Goal: Task Accomplishment & Management: Manage account settings

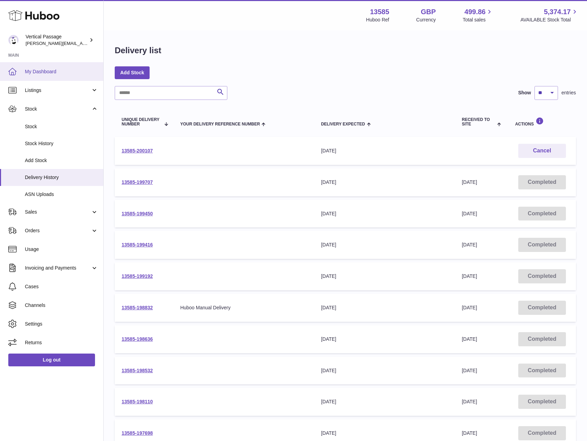
click at [38, 73] on span "My Dashboard" at bounding box center [61, 71] width 73 height 7
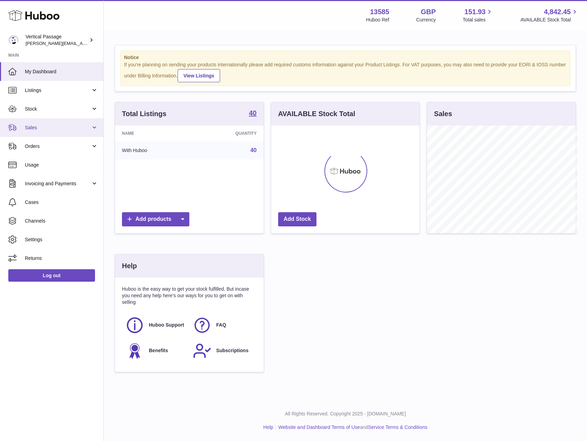
scroll to position [345283, 345242]
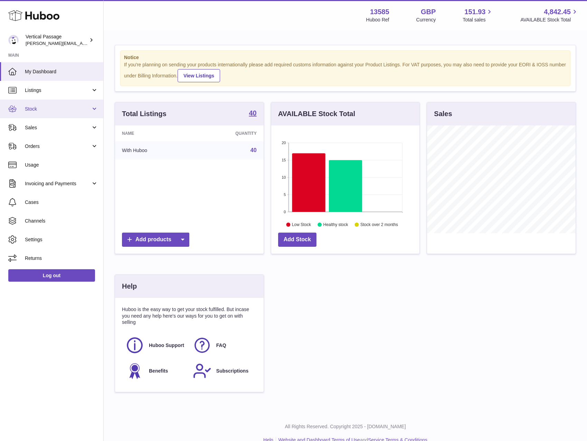
click at [36, 109] on span "Stock" at bounding box center [58, 109] width 66 height 7
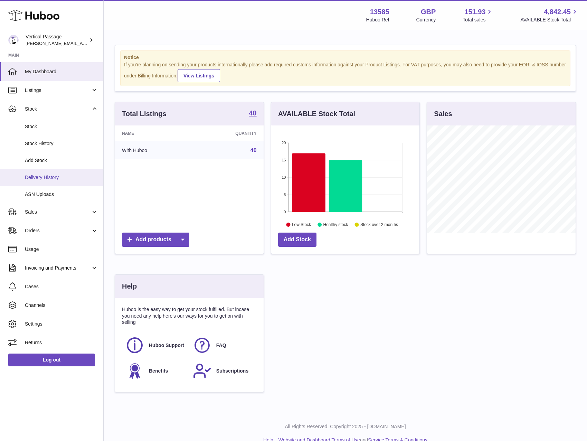
click at [35, 179] on span "Delivery History" at bounding box center [61, 177] width 73 height 7
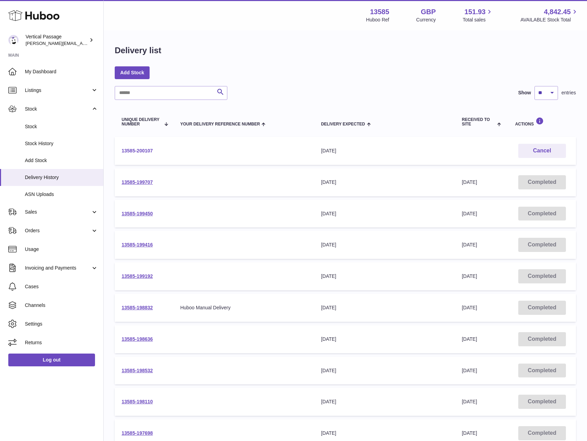
click at [133, 150] on link "13585-200107" at bounding box center [137, 151] width 31 height 6
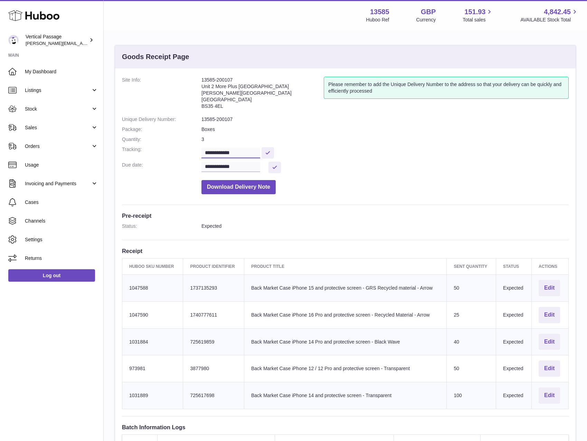
drag, startPoint x: 244, startPoint y: 152, endPoint x: 205, endPoint y: 151, distance: 38.7
click at [199, 153] on dl "**********" at bounding box center [345, 137] width 447 height 121
click at [29, 128] on span "Sales" at bounding box center [58, 127] width 66 height 7
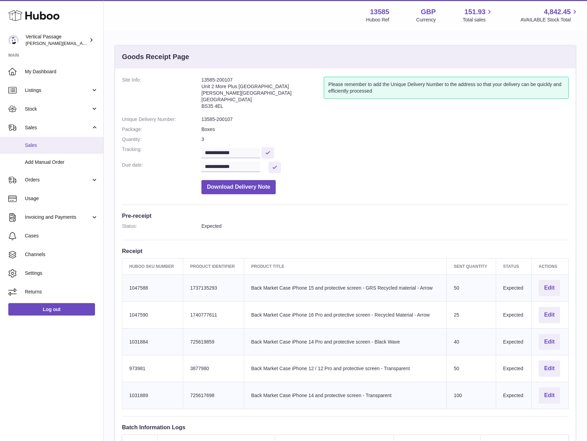
click at [28, 143] on span "Sales" at bounding box center [61, 145] width 73 height 7
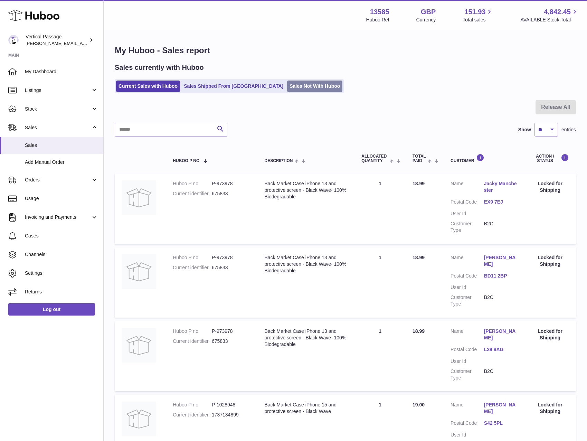
click at [287, 85] on link "Sales Not With Huboo" at bounding box center [314, 85] width 55 height 11
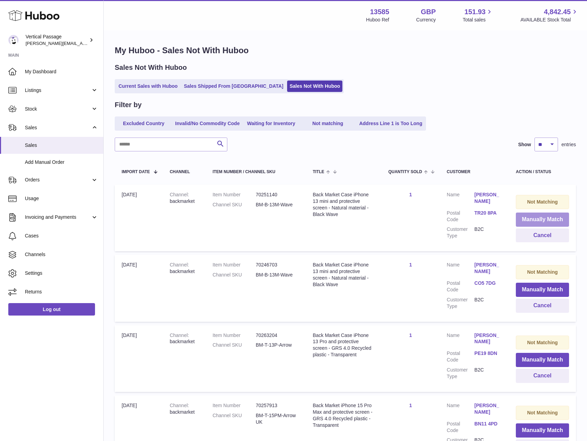
click at [537, 220] on button "Manually Match" at bounding box center [542, 219] width 53 height 14
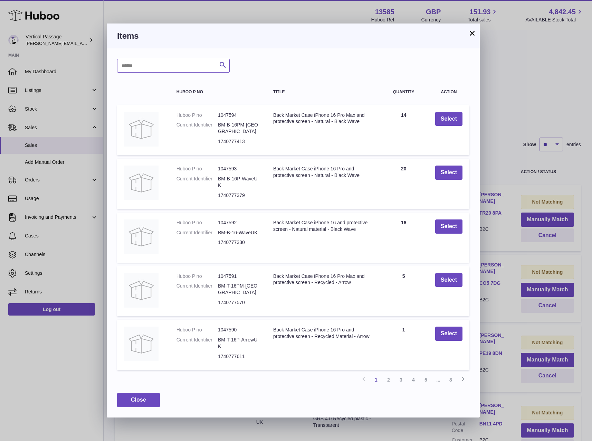
click at [126, 65] on input "text" at bounding box center [173, 66] width 113 height 14
type input "*******"
click at [223, 65] on icon "submit" at bounding box center [223, 65] width 8 height 9
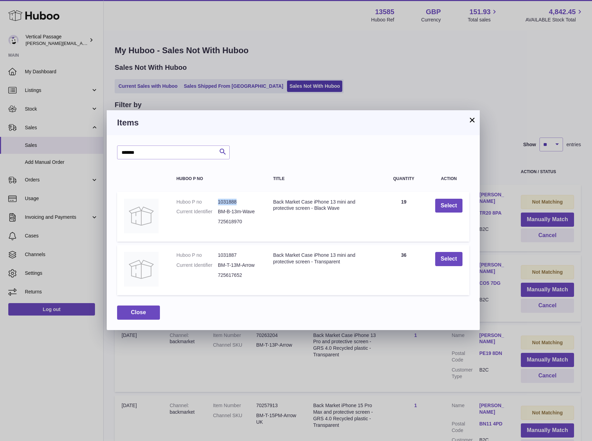
drag, startPoint x: 235, startPoint y: 200, endPoint x: 216, endPoint y: 200, distance: 19.0
click at [216, 200] on dl "Huboo P no 1031888 Current Identifier BM-B-13m-Wave 725618970" at bounding box center [217, 214] width 83 height 30
copy dl "1031888"
click at [450, 203] on button "Select" at bounding box center [448, 206] width 27 height 14
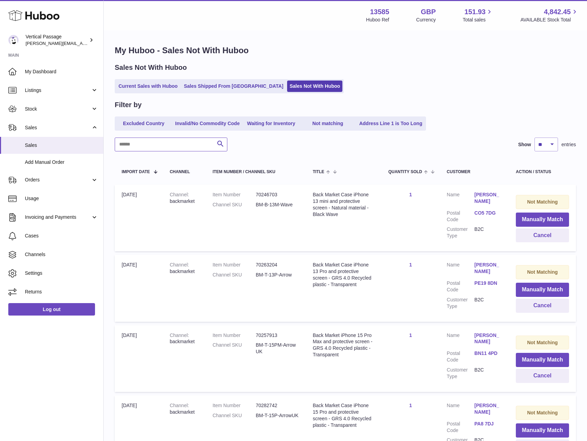
click at [155, 146] on input "text" at bounding box center [171, 144] width 113 height 14
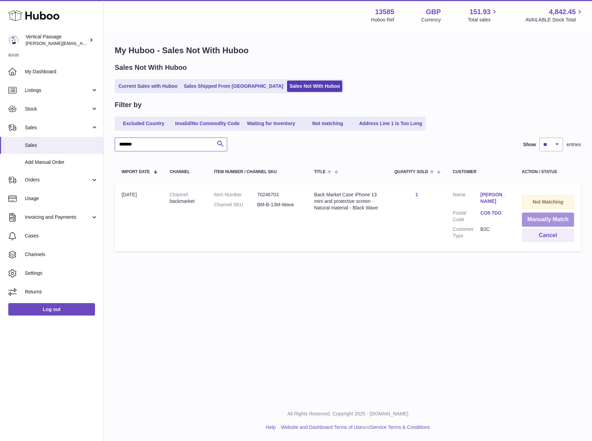
type input "*******"
click at [541, 218] on button "Manually Match" at bounding box center [548, 219] width 52 height 14
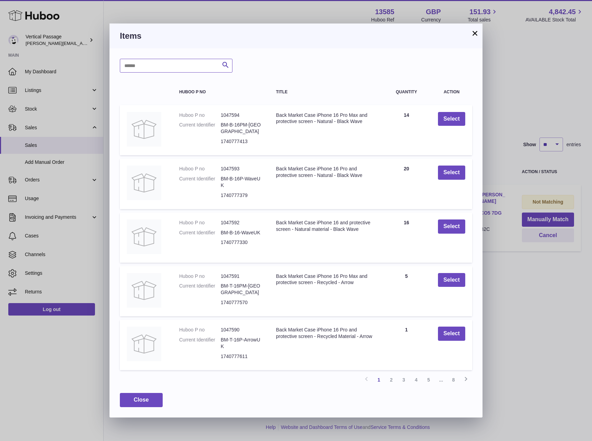
paste input "*******"
type input "*******"
click at [225, 64] on icon "submit" at bounding box center [225, 65] width 8 height 9
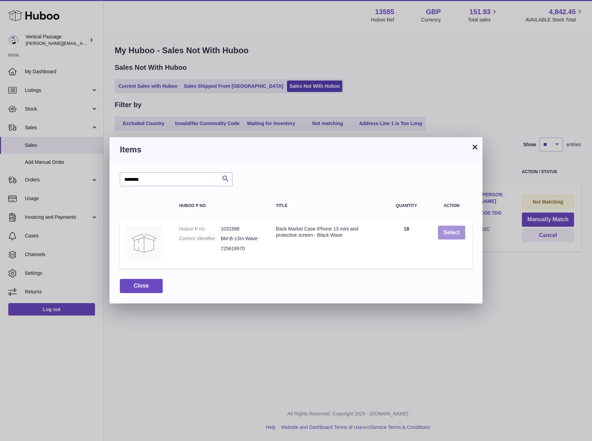
click at [451, 232] on button "Select" at bounding box center [451, 233] width 27 height 14
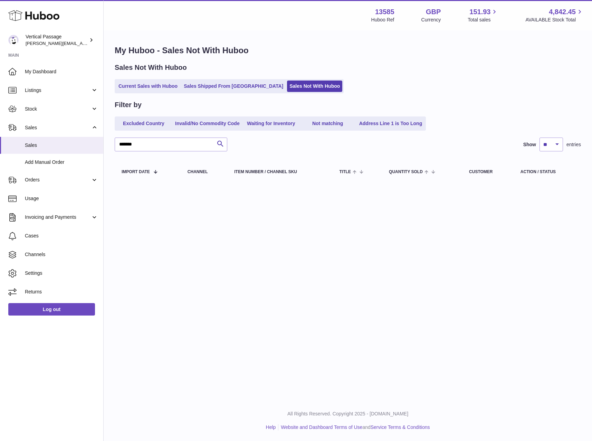
drag, startPoint x: 452, startPoint y: 328, endPoint x: 307, endPoint y: 250, distance: 165.3
click at [434, 318] on div "Menu Huboo 13585 Huboo Ref GBP Currency 151.93 Total sales 4,842.45 AVAILABLE S…" at bounding box center [348, 200] width 488 height 400
drag, startPoint x: 140, startPoint y: 144, endPoint x: 95, endPoint y: 138, distance: 45.3
click at [95, 138] on div "Huboo Vertical Passage [PERSON_NAME][EMAIL_ADDRESS][DOMAIN_NAME] Main My Dashbo…" at bounding box center [296, 220] width 592 height 441
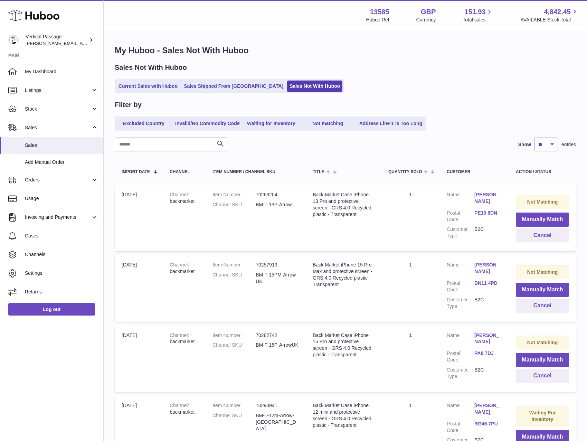
click at [406, 79] on div "Sales Not With Huboo Current Sales with Huboo Sales Shipped From [GEOGRAPHIC_DA…" at bounding box center [345, 78] width 461 height 30
click at [540, 218] on button "Manually Match" at bounding box center [542, 219] width 53 height 14
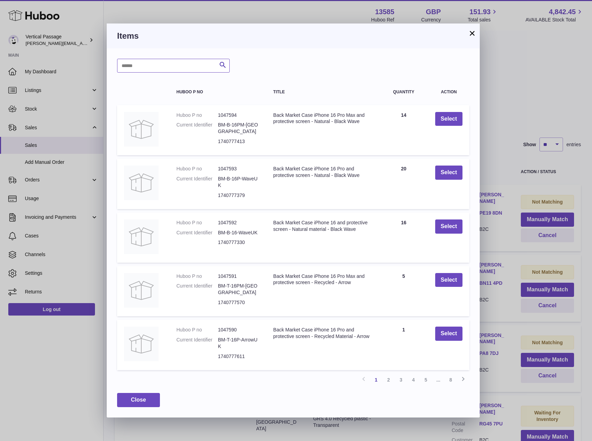
click at [144, 69] on input "text" at bounding box center [173, 66] width 113 height 14
type input "******"
click at [224, 64] on icon "submit" at bounding box center [223, 65] width 8 height 9
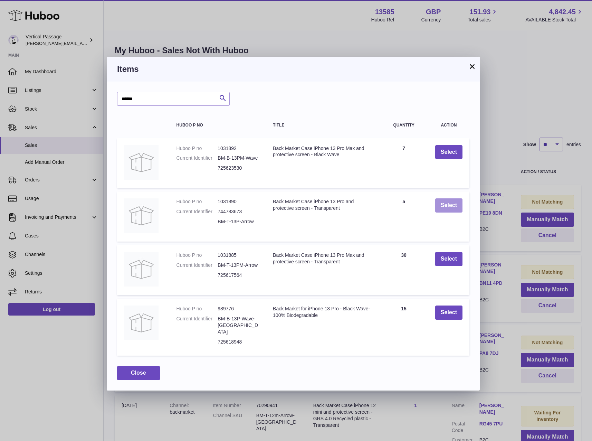
click at [448, 204] on button "Select" at bounding box center [448, 205] width 27 height 14
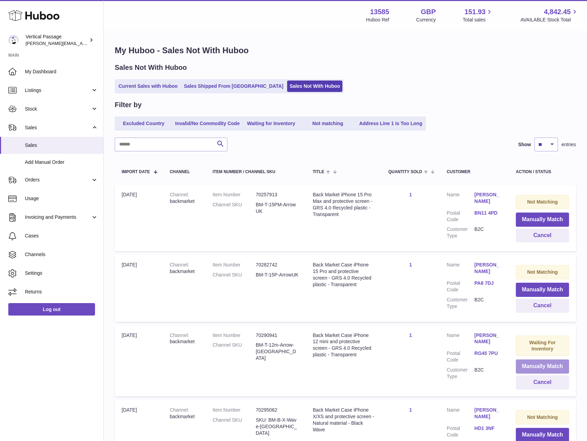
click at [530, 367] on button "Manually Match" at bounding box center [542, 366] width 53 height 14
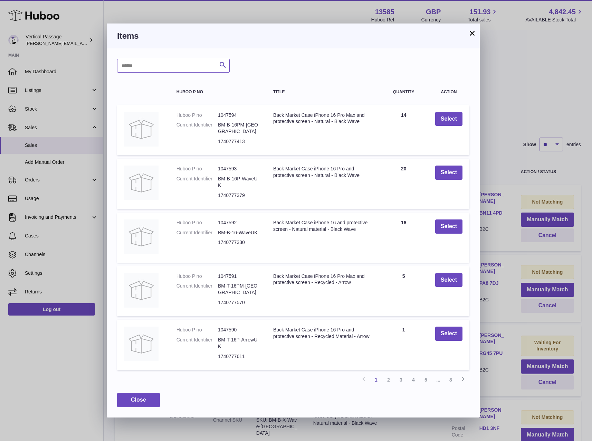
click at [142, 64] on input "text" at bounding box center [173, 66] width 113 height 14
type input "*******"
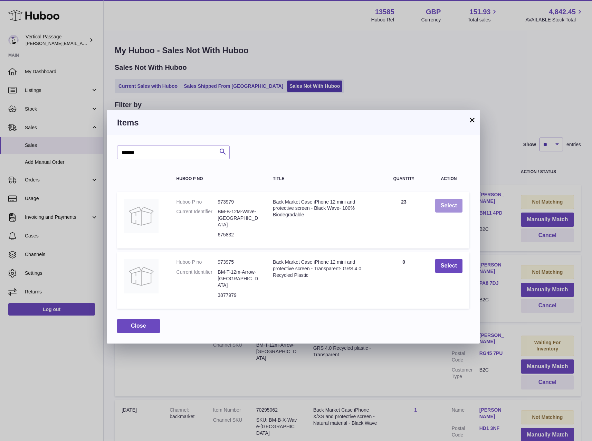
click at [453, 207] on button "Select" at bounding box center [448, 206] width 27 height 14
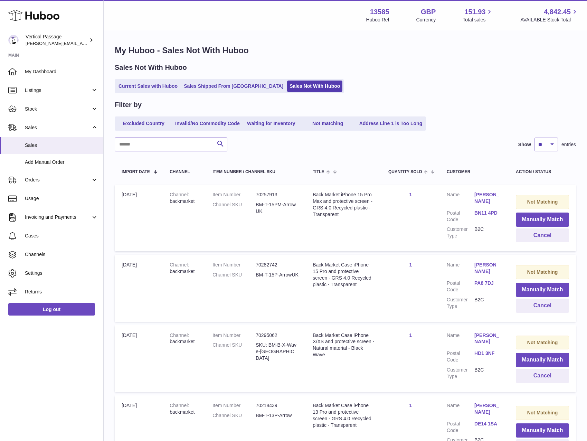
click at [152, 146] on input "text" at bounding box center [171, 144] width 113 height 14
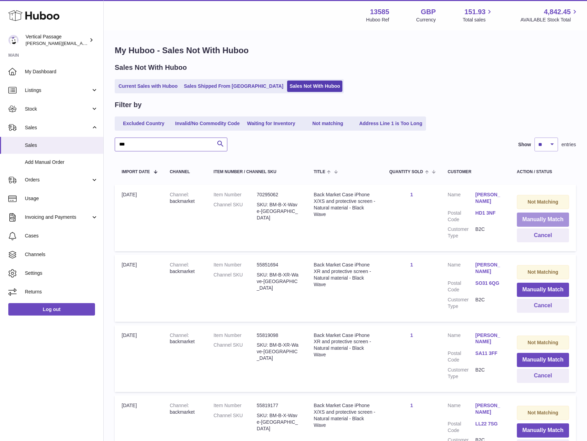
type input "***"
click at [541, 219] on button "Manually Match" at bounding box center [543, 219] width 52 height 14
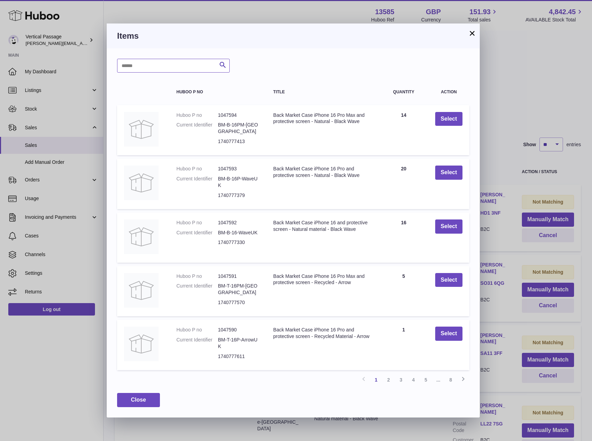
click at [143, 63] on input "text" at bounding box center [173, 66] width 113 height 14
type input "*"
click at [222, 64] on icon "submit" at bounding box center [223, 65] width 8 height 9
click at [436, 379] on link "2" at bounding box center [438, 379] width 12 height 12
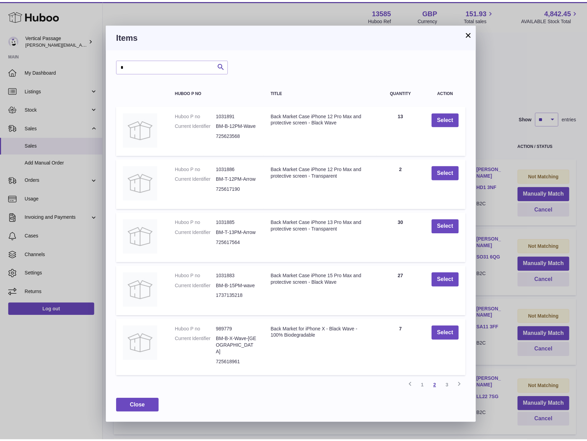
scroll to position [31, 0]
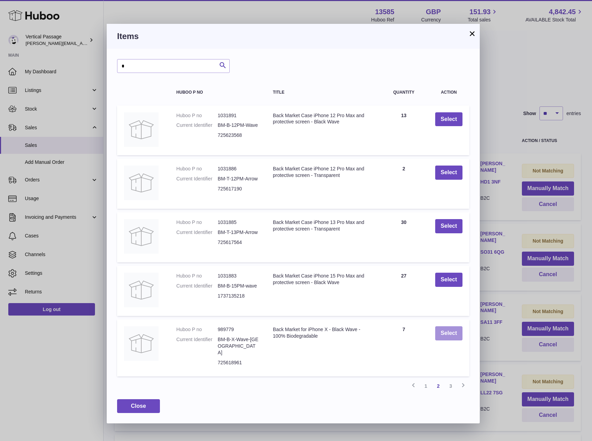
click at [445, 333] on button "Select" at bounding box center [448, 333] width 27 height 14
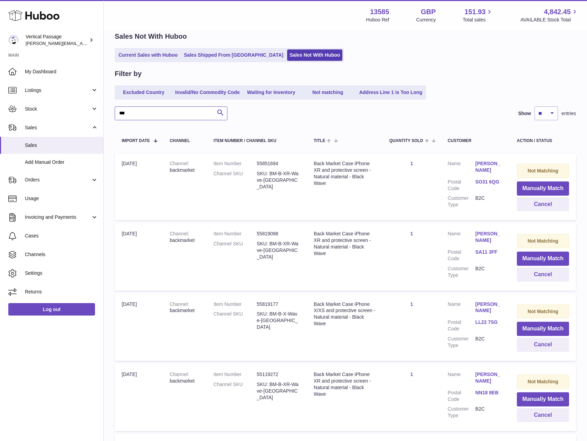
drag, startPoint x: 145, startPoint y: 112, endPoint x: 111, endPoint y: 113, distance: 34.6
click at [111, 113] on div "My Huboo - Sales Not With Huboo Sales Not With Huboo Current Sales with Huboo S…" at bounding box center [345, 259] width 483 height 518
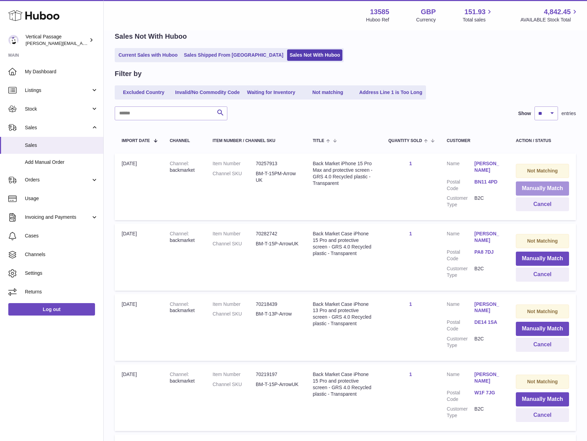
click at [557, 186] on button "Manually Match" at bounding box center [542, 188] width 53 height 14
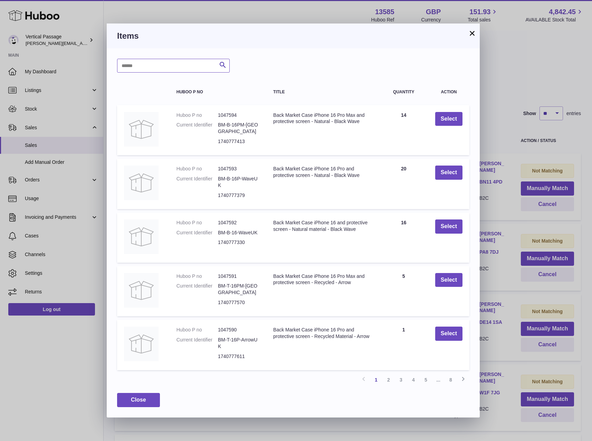
click at [151, 72] on input "text" at bounding box center [173, 66] width 113 height 14
type input "**********"
click at [229, 61] on button "Search" at bounding box center [223, 66] width 14 height 14
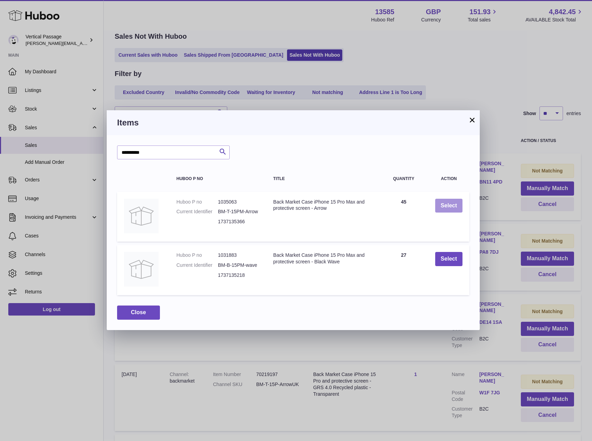
click at [447, 206] on button "Select" at bounding box center [448, 206] width 27 height 14
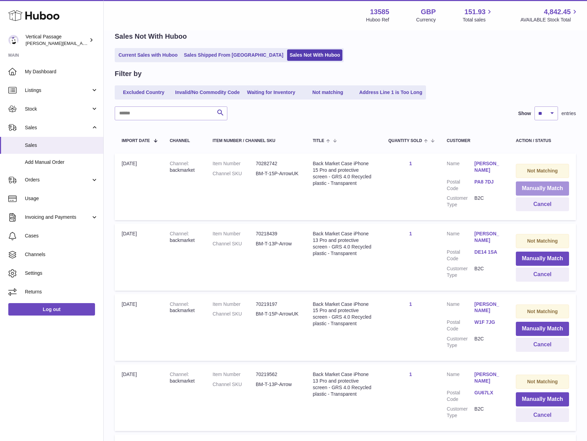
click at [521, 187] on button "Manually Match" at bounding box center [542, 188] width 53 height 14
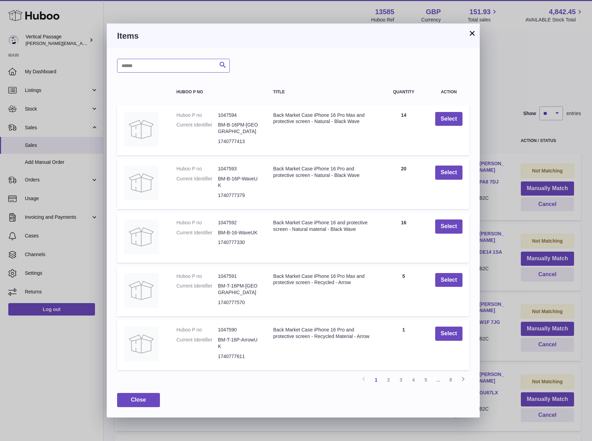
click at [151, 60] on input "text" at bounding box center [173, 66] width 113 height 14
type input "******"
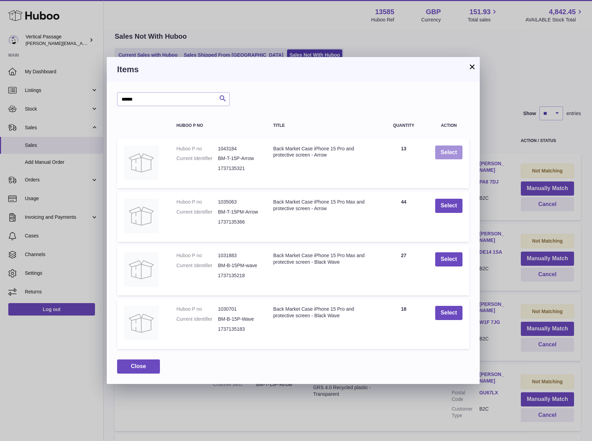
click at [454, 152] on button "Select" at bounding box center [448, 152] width 27 height 14
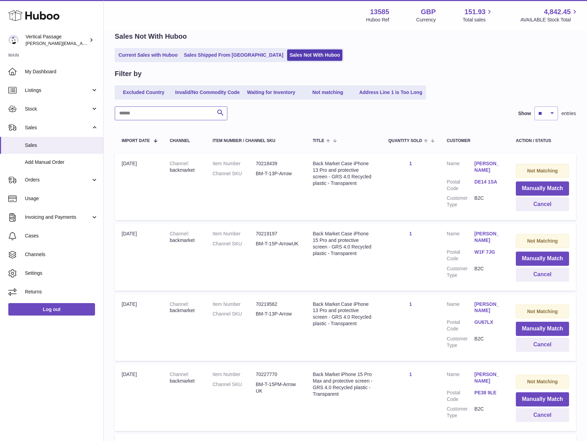
click at [130, 111] on input "text" at bounding box center [171, 113] width 113 height 14
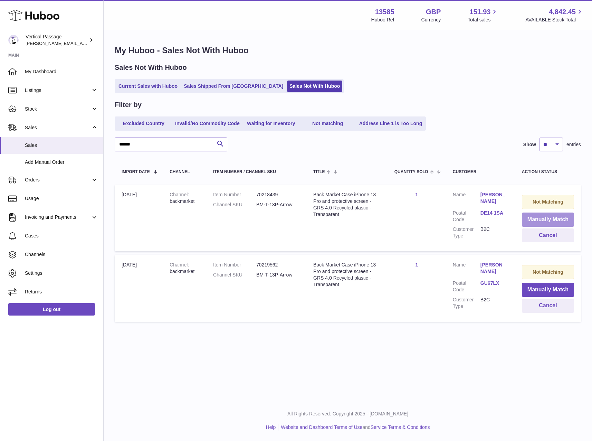
type input "******"
click at [538, 219] on button "Manually Match" at bounding box center [548, 219] width 52 height 14
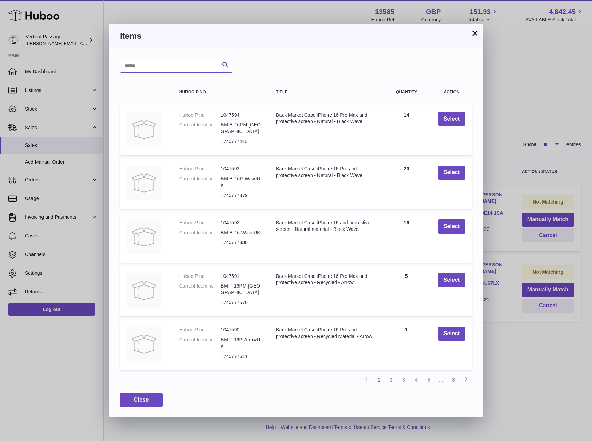
click at [126, 64] on input "text" at bounding box center [176, 66] width 113 height 14
type input "******"
click at [224, 63] on icon "submit" at bounding box center [225, 65] width 8 height 9
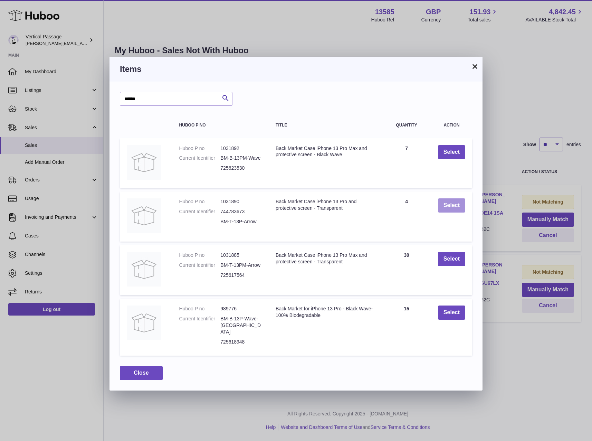
click at [453, 204] on button "Select" at bounding box center [451, 205] width 27 height 14
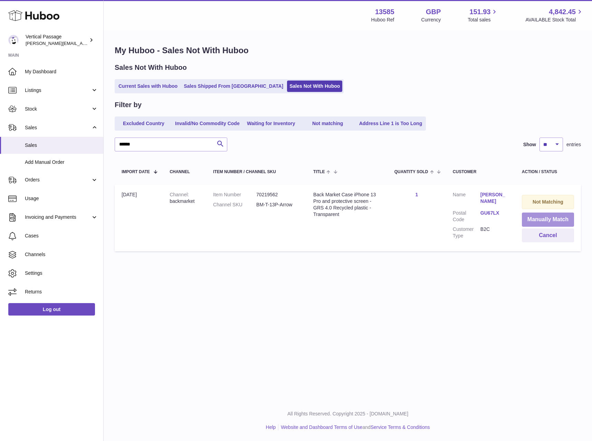
click at [544, 220] on button "Manually Match" at bounding box center [548, 219] width 52 height 14
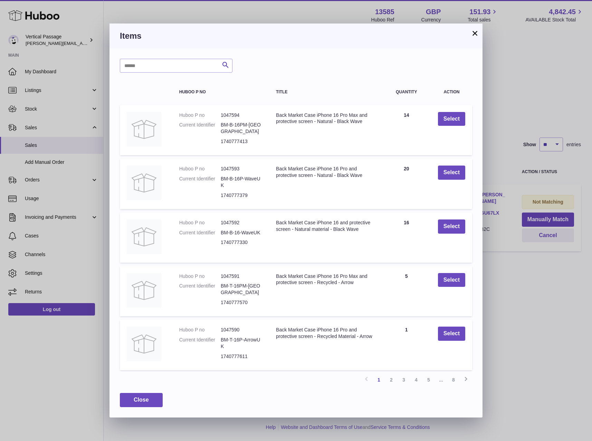
drag, startPoint x: 136, startPoint y: 75, endPoint x: 136, endPoint y: 66, distance: 8.6
click at [136, 74] on div "Search Huboo P no Title Quantity Action Huboo P no 1047594 Current Identifier B…" at bounding box center [295, 232] width 373 height 369
click at [136, 66] on input "text" at bounding box center [176, 66] width 113 height 14
type input "******"
click at [226, 65] on icon "submit" at bounding box center [225, 65] width 8 height 9
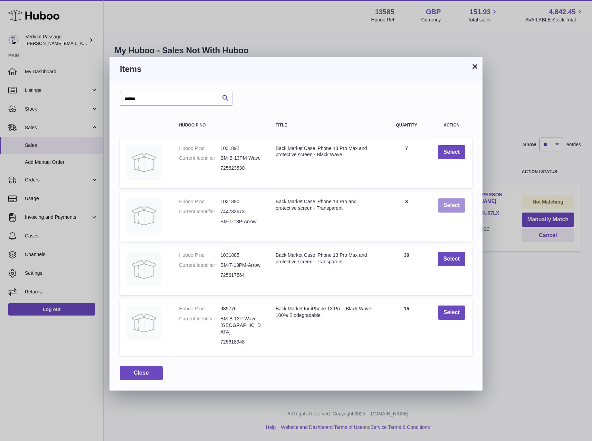
click at [447, 203] on button "Select" at bounding box center [451, 205] width 27 height 14
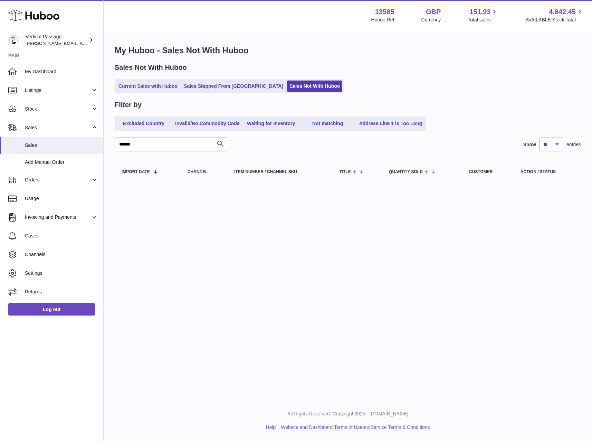
click at [323, 218] on div "Menu Huboo 13585 Huboo Ref GBP Currency 151.93 Total sales 4,842.45 AVAILABLE S…" at bounding box center [348, 200] width 488 height 400
click at [452, 68] on div "Sales Not With Huboo" at bounding box center [348, 67] width 466 height 9
click at [267, 324] on div "Menu Huboo 13585 Huboo Ref GBP Currency 151.93 Total sales 4,842.45 AVAILABLE S…" at bounding box center [348, 200] width 488 height 400
drag, startPoint x: 147, startPoint y: 145, endPoint x: 111, endPoint y: 142, distance: 36.1
click at [111, 142] on div "My Huboo - Sales Not With Huboo Sales Not With Huboo Current Sales with Huboo S…" at bounding box center [348, 114] width 488 height 167
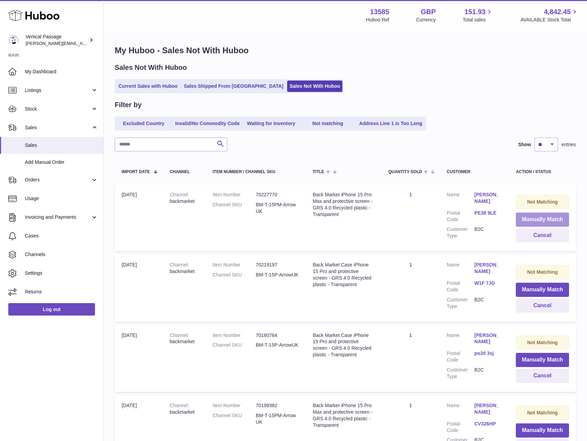
click at [542, 219] on button "Manually Match" at bounding box center [542, 219] width 53 height 14
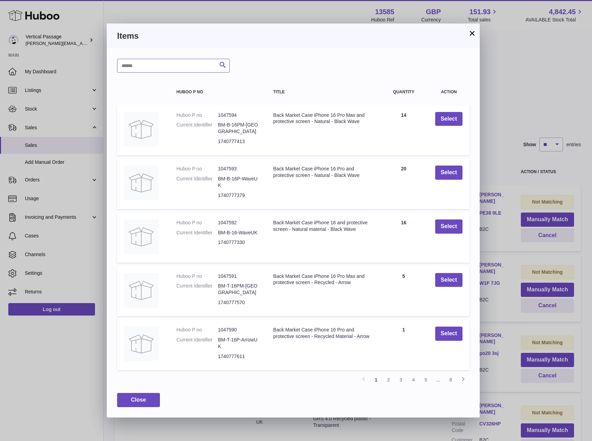
click at [156, 69] on input "text" at bounding box center [173, 66] width 113 height 14
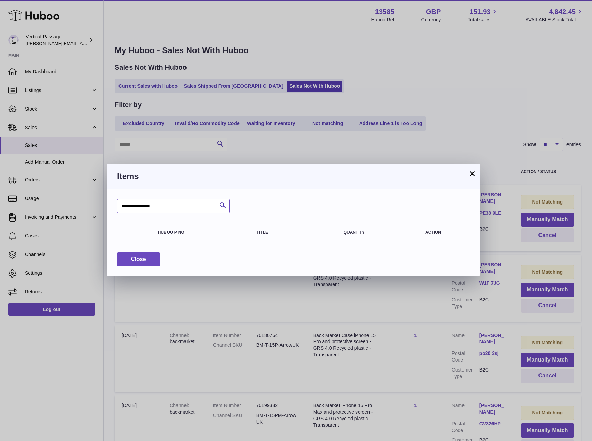
drag, startPoint x: 163, startPoint y: 206, endPoint x: 145, endPoint y: 205, distance: 18.0
click at [145, 205] on input "**********" at bounding box center [173, 206] width 113 height 14
type input "**********"
click at [222, 204] on icon "submit" at bounding box center [223, 205] width 8 height 9
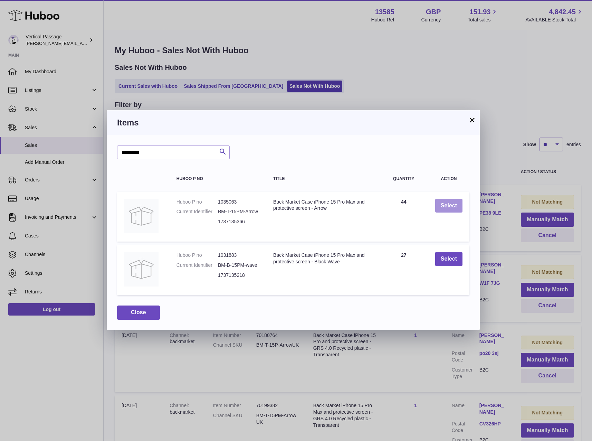
click at [448, 204] on button "Select" at bounding box center [448, 206] width 27 height 14
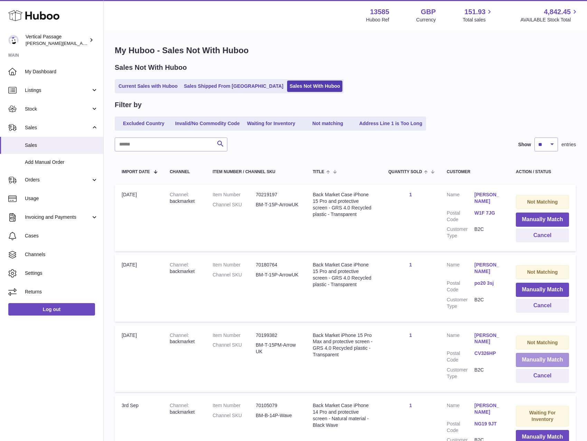
click at [532, 359] on button "Manually Match" at bounding box center [542, 360] width 53 height 14
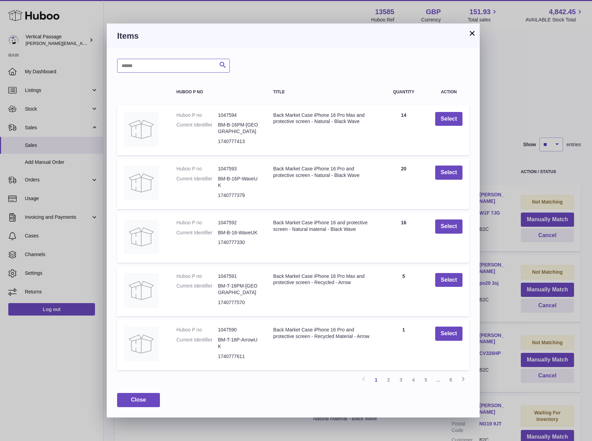
click at [146, 66] on input "text" at bounding box center [173, 66] width 113 height 14
type input "**********"
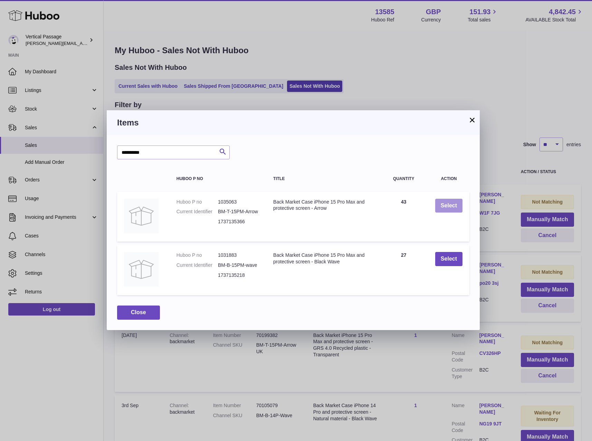
click at [449, 207] on button "Select" at bounding box center [448, 206] width 27 height 14
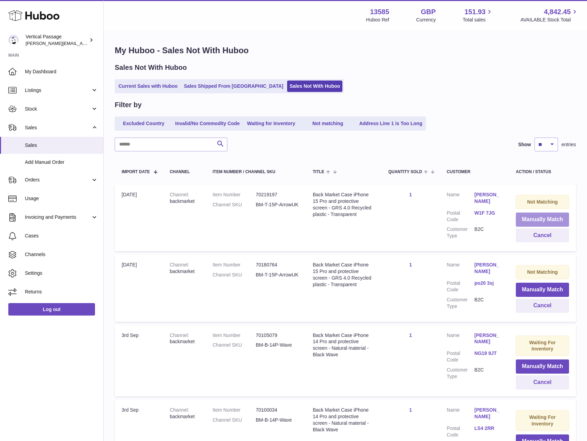
click at [525, 216] on button "Manually Match" at bounding box center [542, 219] width 53 height 14
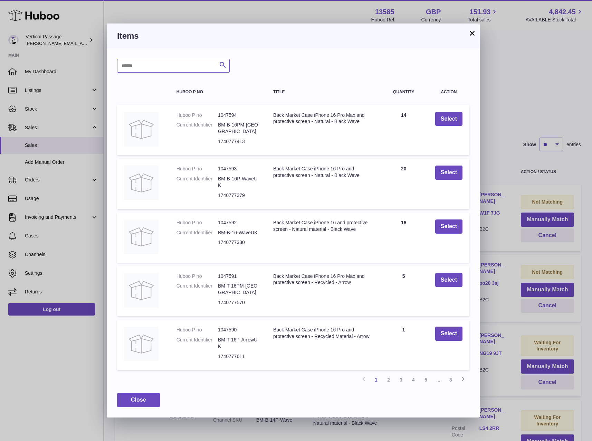
click at [145, 66] on input "text" at bounding box center [173, 66] width 113 height 14
type input "******"
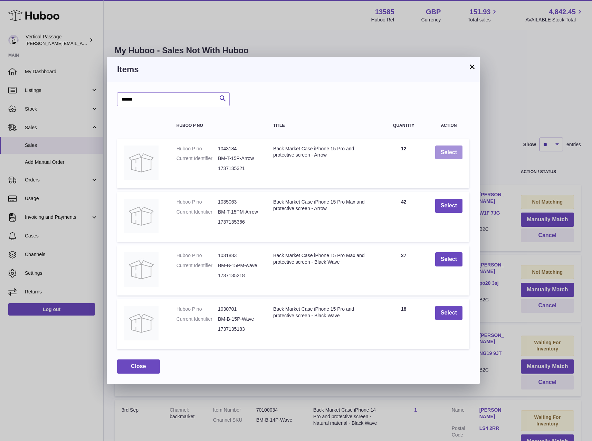
click at [445, 152] on button "Select" at bounding box center [448, 152] width 27 height 14
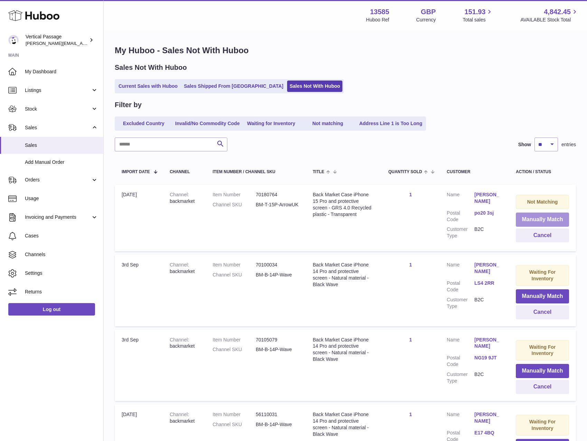
click at [553, 219] on button "Manually Match" at bounding box center [542, 219] width 53 height 14
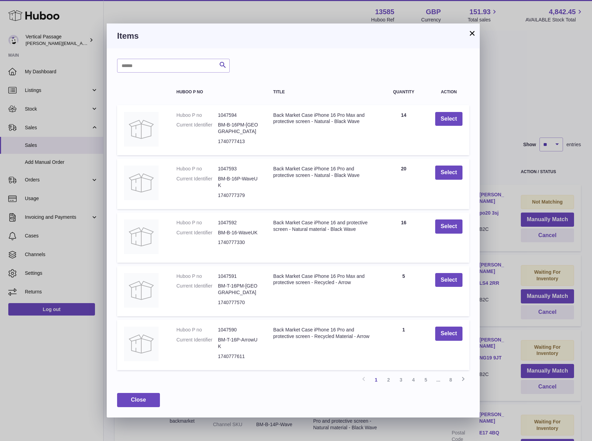
click at [116, 53] on div "Search Huboo P no Title Quantity Action Huboo P no 1047594 Current Identifier B…" at bounding box center [293, 232] width 373 height 369
click at [134, 65] on input "text" at bounding box center [173, 66] width 113 height 14
type input "******"
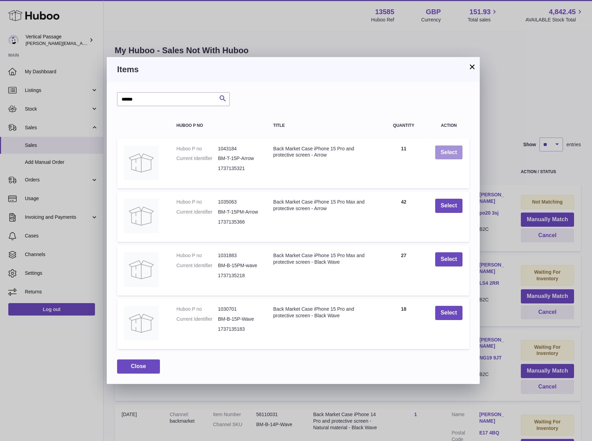
click at [446, 152] on button "Select" at bounding box center [448, 152] width 27 height 14
